Goal: Transaction & Acquisition: Purchase product/service

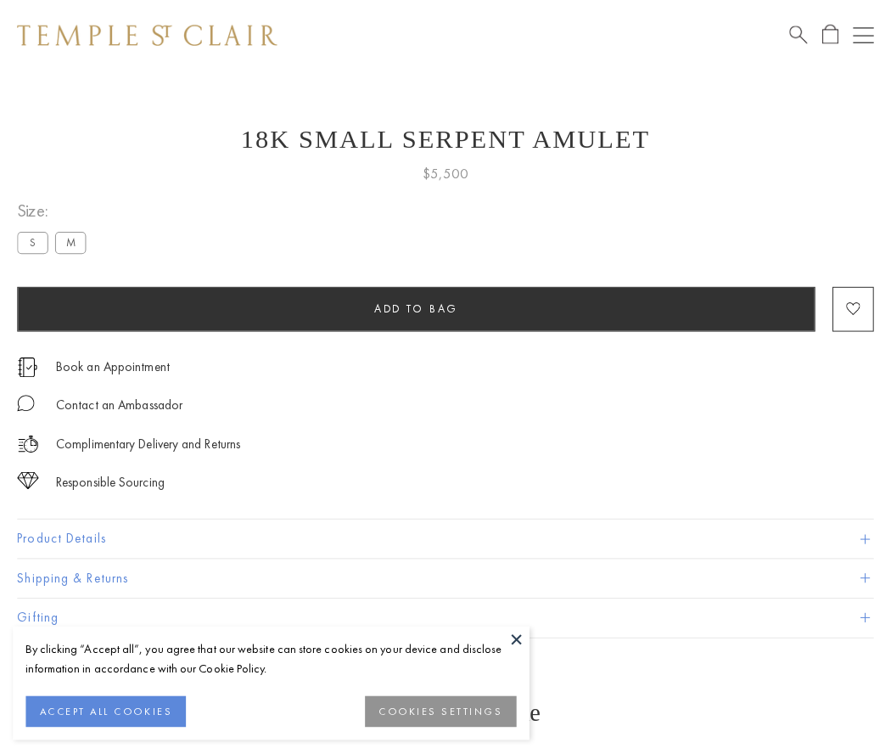
scroll to position [27, 0]
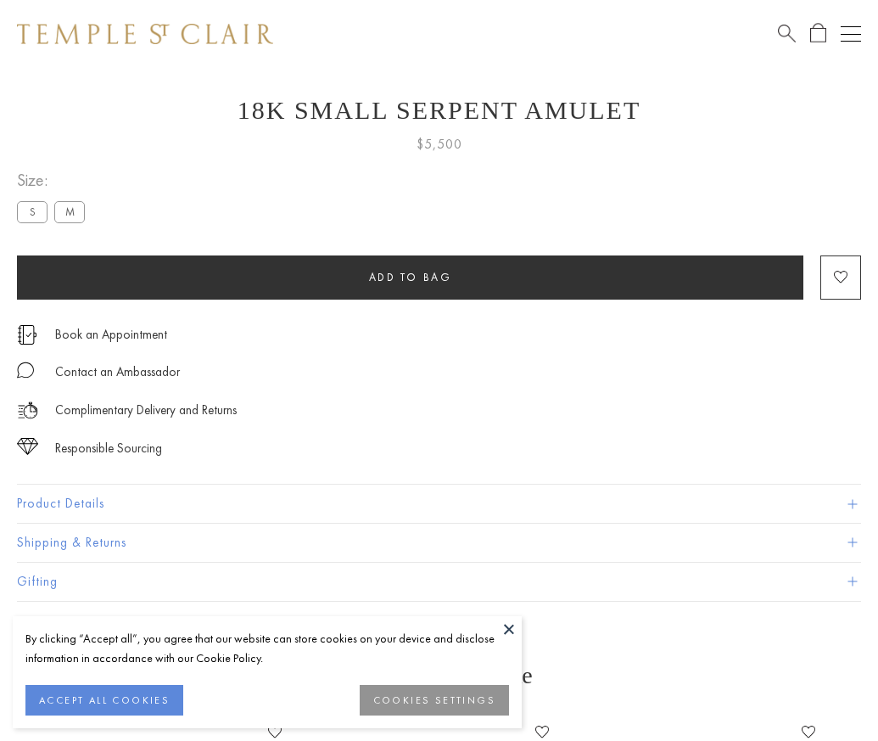
click at [410, 277] on span "Add to bag" at bounding box center [410, 277] width 83 height 14
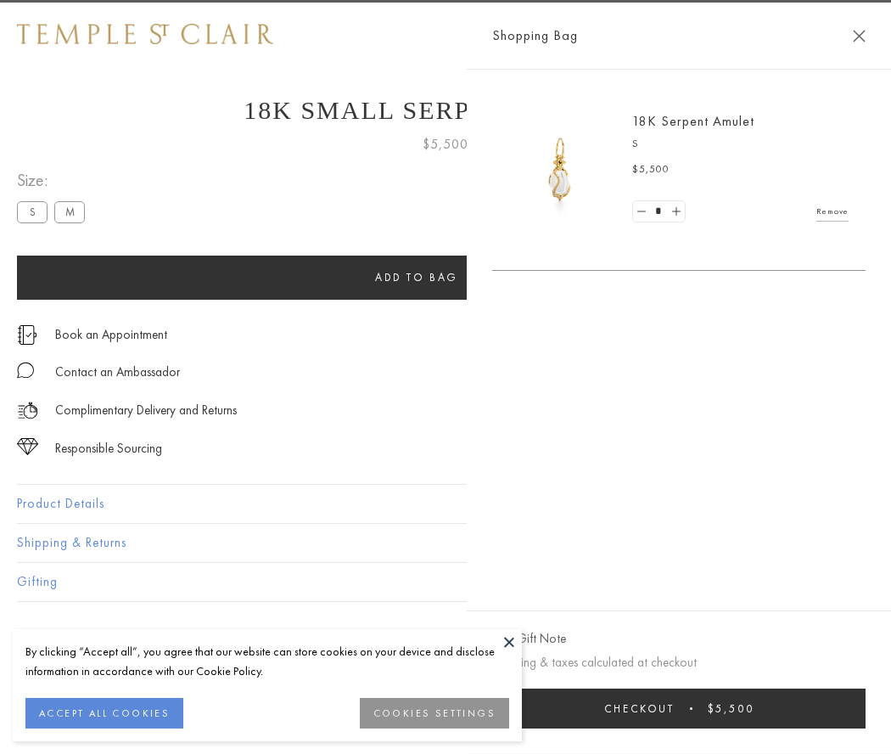
click at [675, 708] on span "Checkout" at bounding box center [639, 708] width 70 height 14
